Goal: Task Accomplishment & Management: Manage account settings

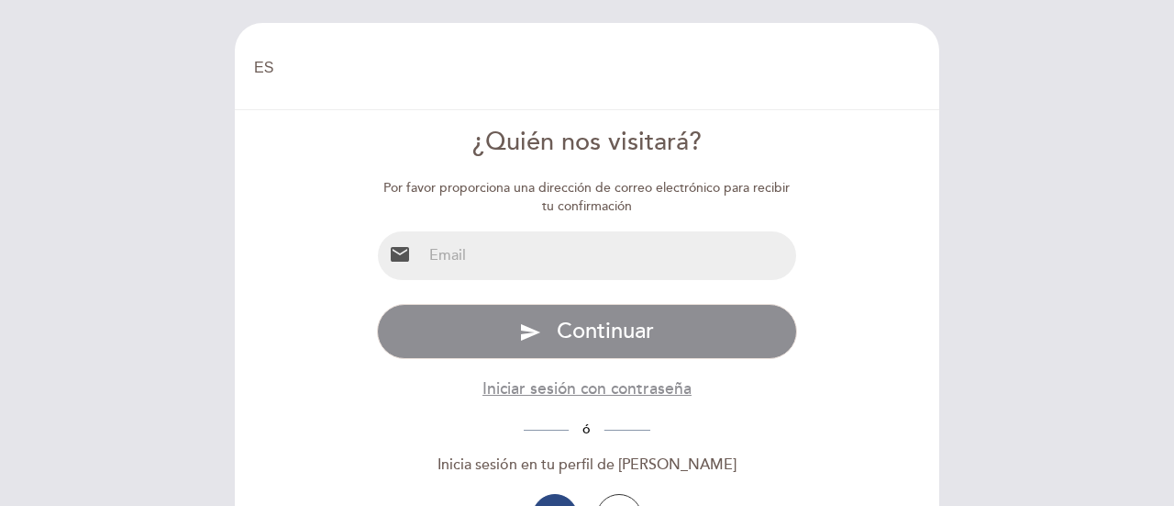
select select "es"
type input "[EMAIL_ADDRESS][DOMAIN_NAME]"
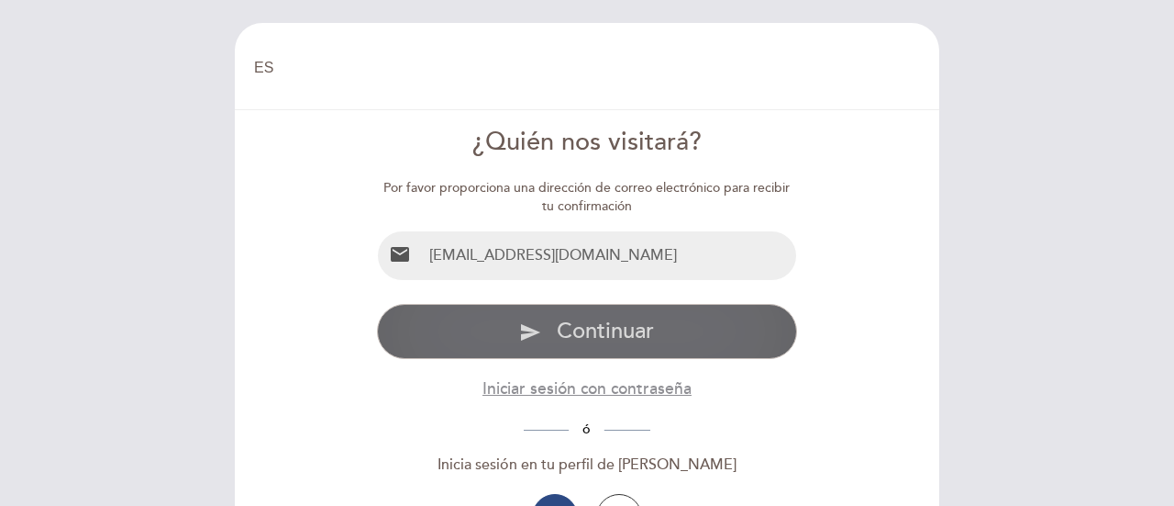
click at [578, 329] on span "Continuar" at bounding box center [605, 330] width 97 height 27
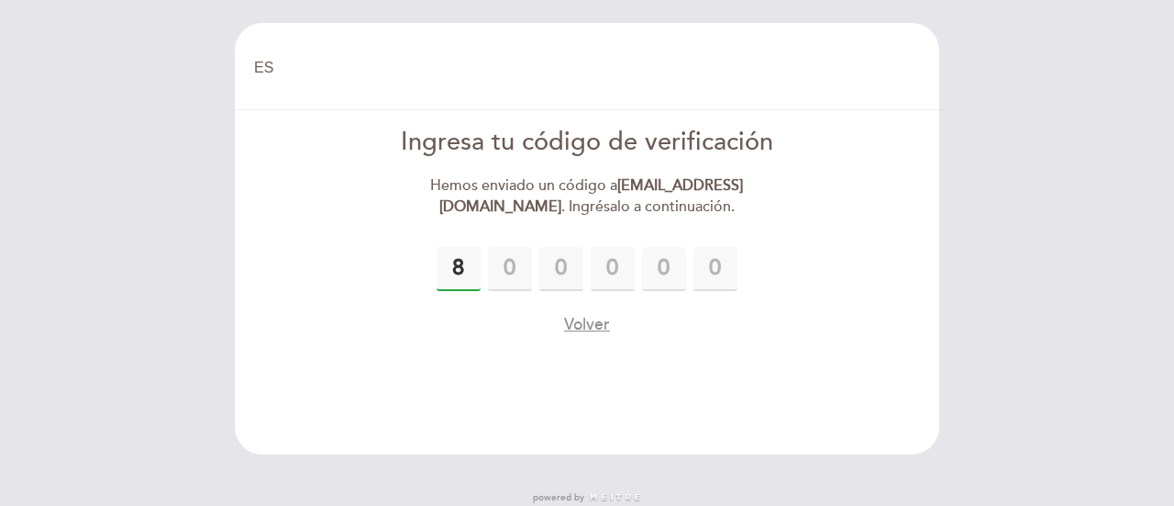
type input "8"
type input "5"
type input "6"
type input "9"
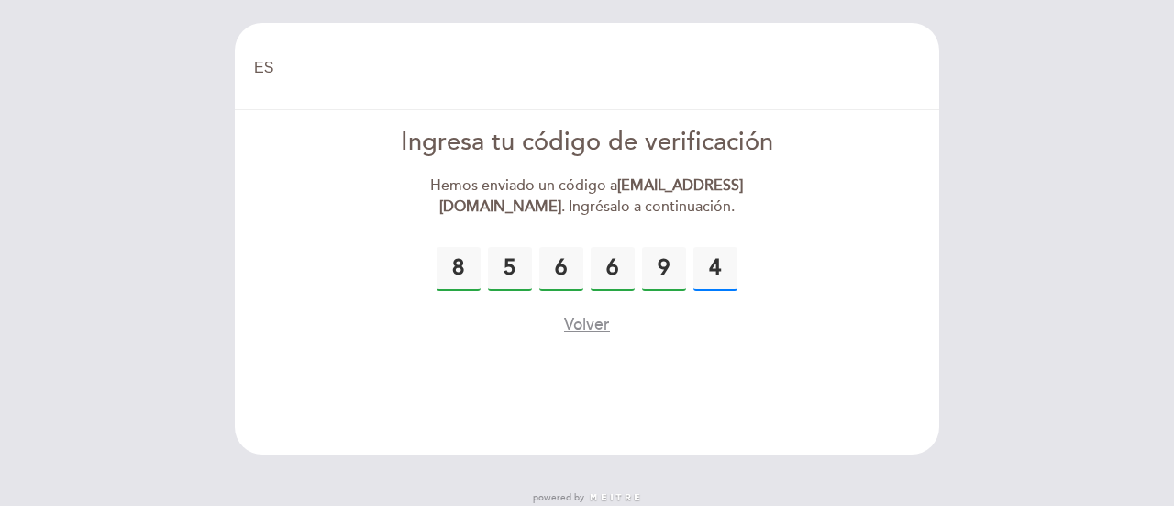
type input "4"
